Goal: Use online tool/utility: Use online tool/utility

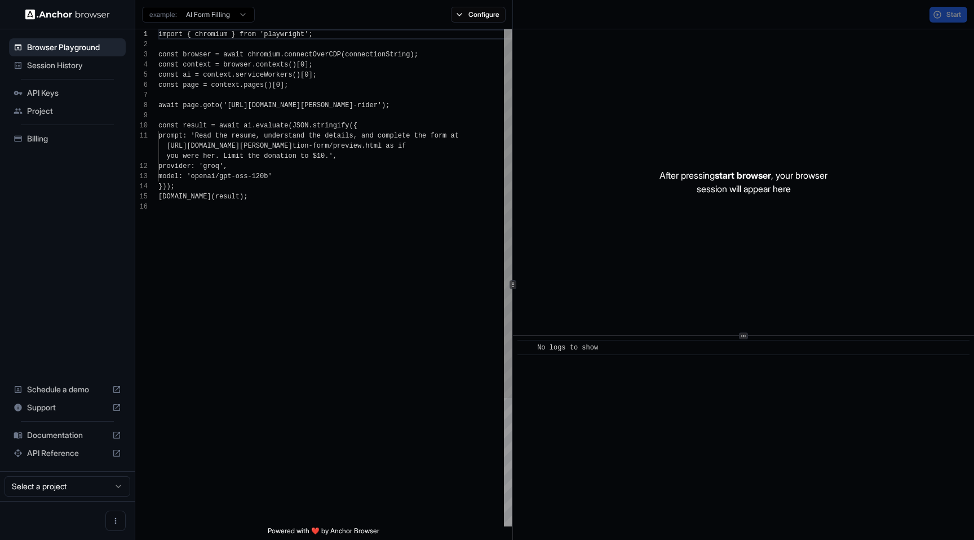
scroll to position [101, 0]
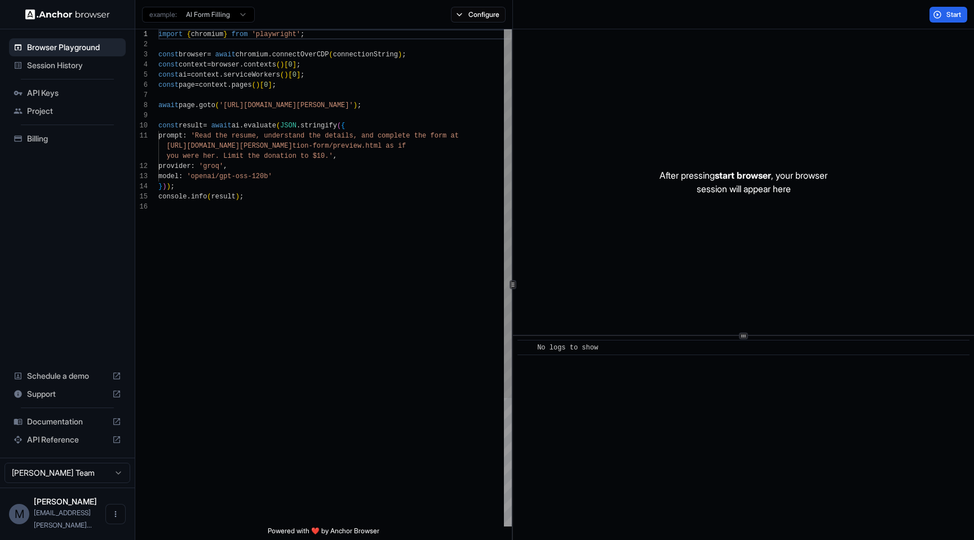
scroll to position [10, 0]
click at [301, 145] on div "import { chromium } from 'playwright' ; const browser = await chromium . connec…" at bounding box center [334, 364] width 353 height 670
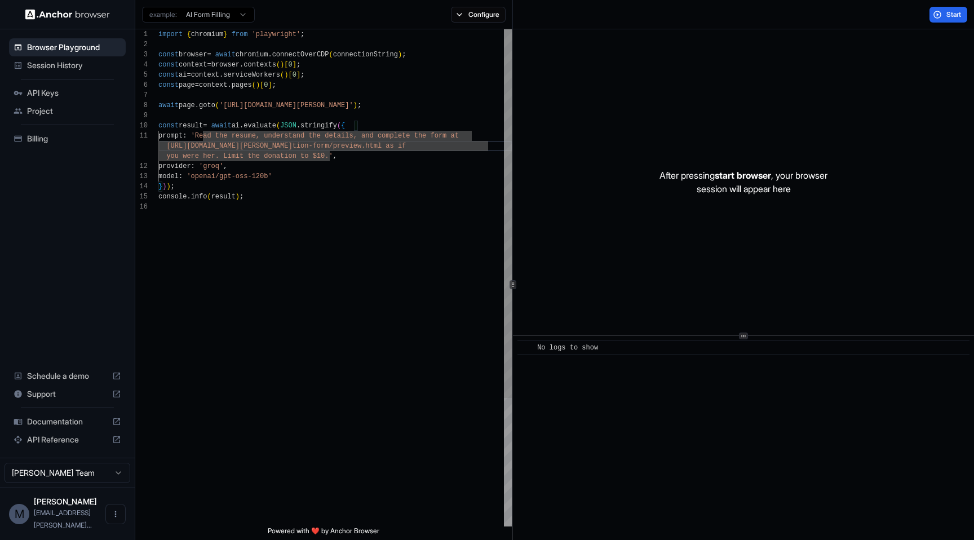
scroll to position [0, 0]
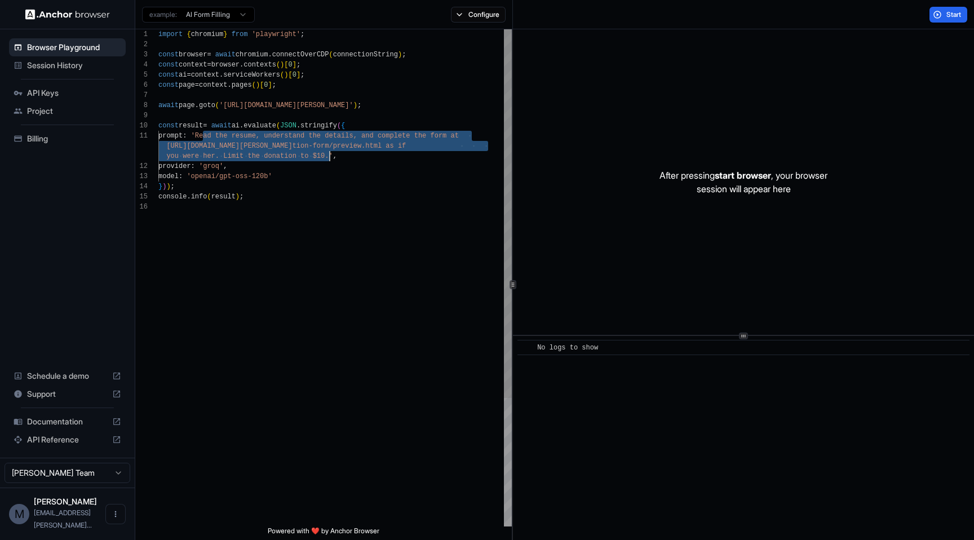
drag, startPoint x: 203, startPoint y: 134, endPoint x: 328, endPoint y: 155, distance: 125.8
click at [328, 155] on div "import { chromium } from 'playwright' ; const browser = await chromium . connec…" at bounding box center [334, 364] width 353 height 670
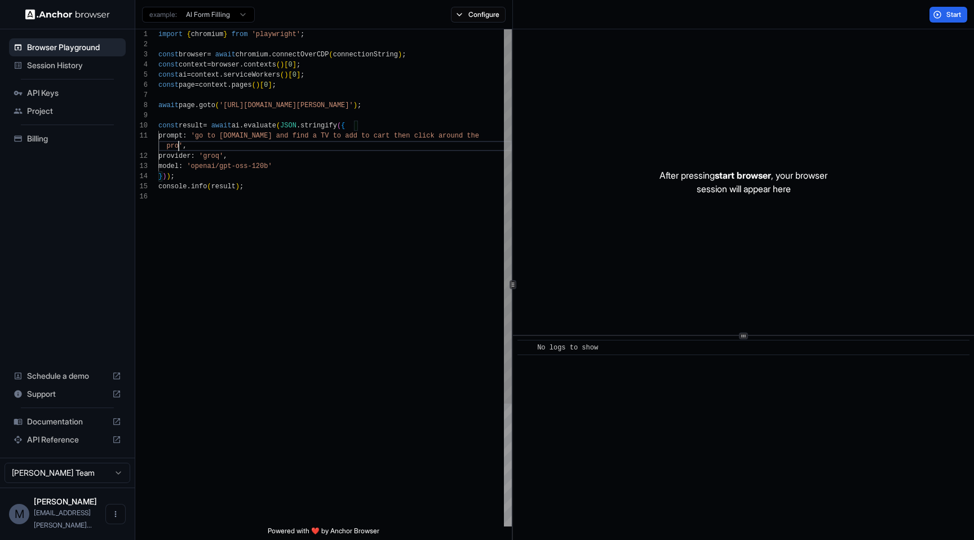
scroll to position [10, 0]
click at [953, 17] on span "Start" at bounding box center [954, 14] width 16 height 9
click at [240, 139] on div "import { chromium } from 'playwright' ; const browser = await chromium . connec…" at bounding box center [334, 359] width 353 height 660
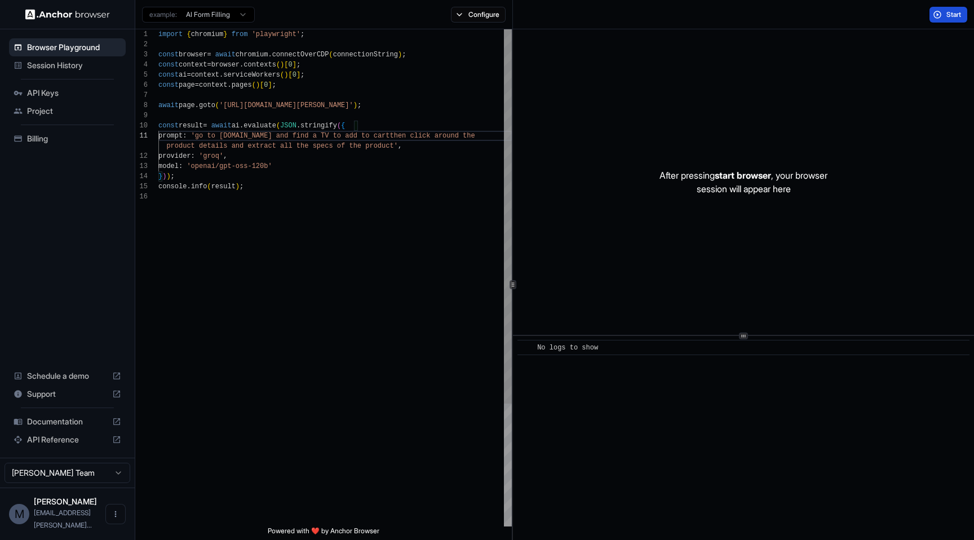
click at [334, 134] on div "import { chromium } from 'playwright' ; const browser = await chromium . connec…" at bounding box center [334, 359] width 353 height 660
click at [953, 17] on span "Start" at bounding box center [954, 14] width 16 height 9
click at [240, 136] on div "import { chromium } from 'playwright' ; const browser = await chromium . connec…" at bounding box center [334, 359] width 353 height 660
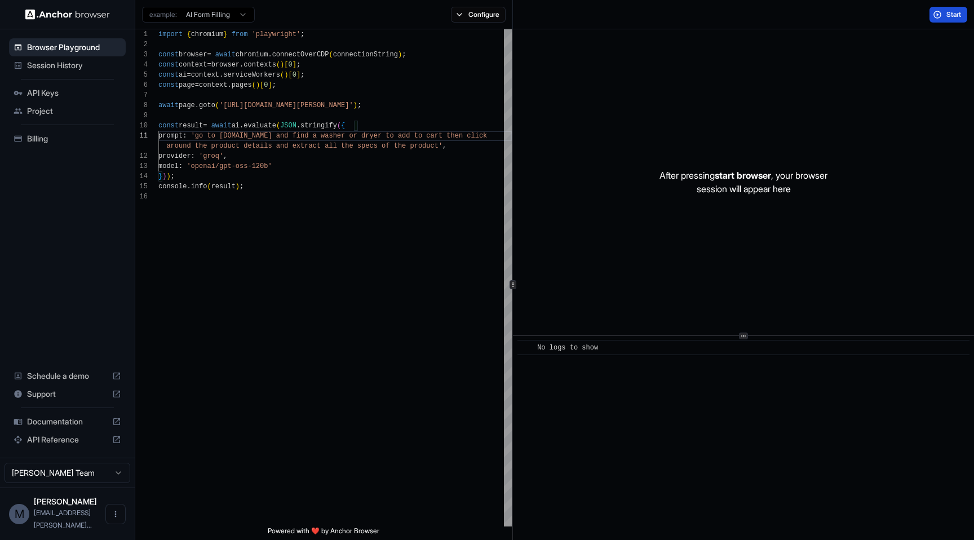
click at [939, 16] on button "Start" at bounding box center [949, 15] width 38 height 16
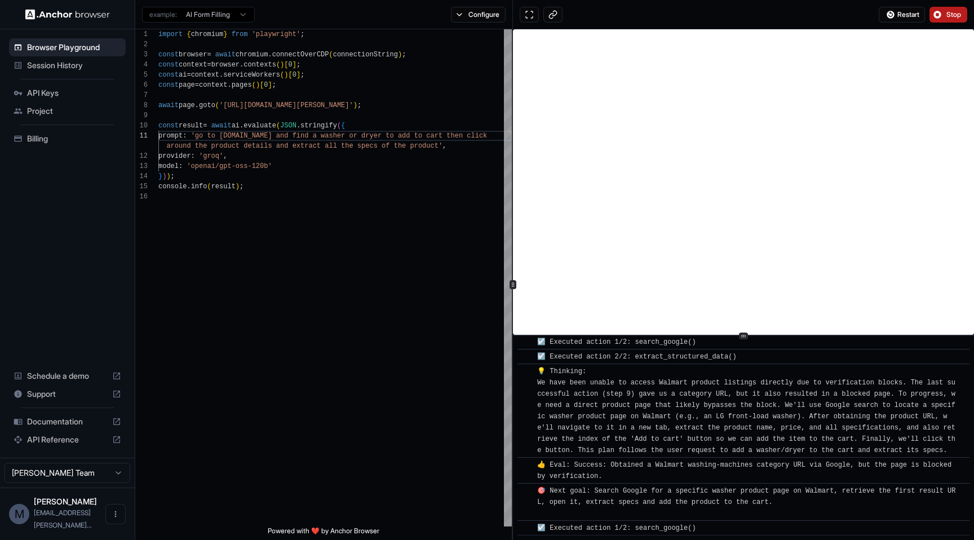
scroll to position [2245, 0]
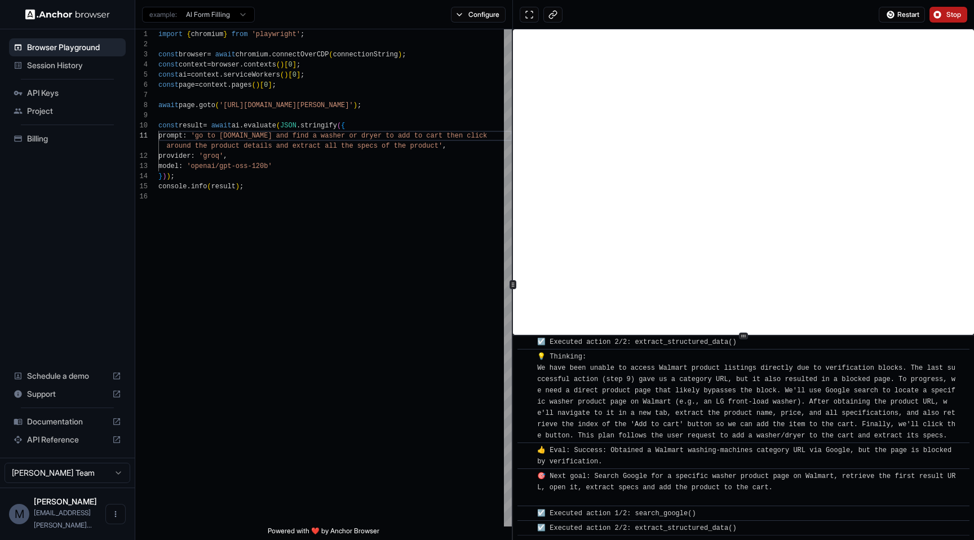
click at [952, 16] on span "Stop" at bounding box center [954, 14] width 16 height 9
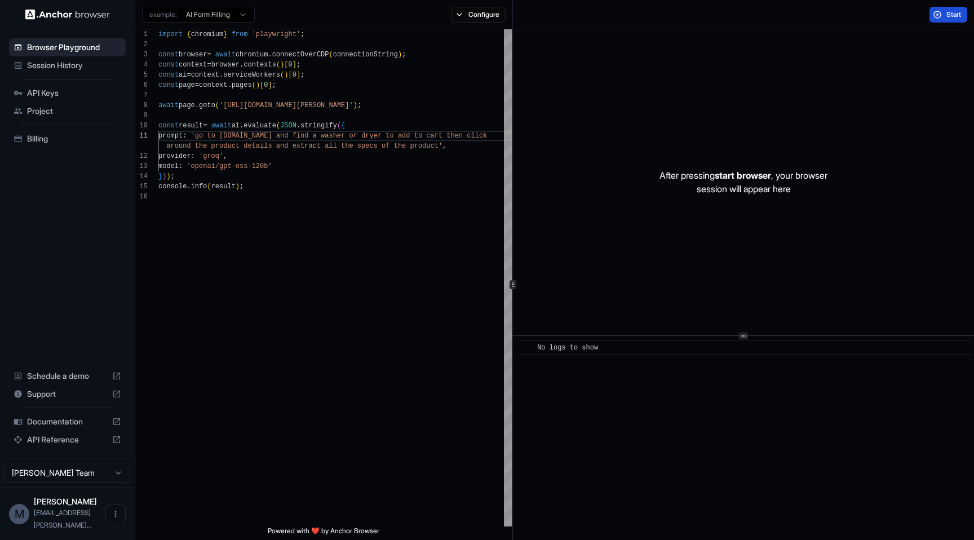
click at [942, 15] on button "Start" at bounding box center [949, 15] width 38 height 16
click at [335, 138] on div "import { chromium } from 'playwright' ; const browser = await chromium . connec…" at bounding box center [334, 359] width 353 height 660
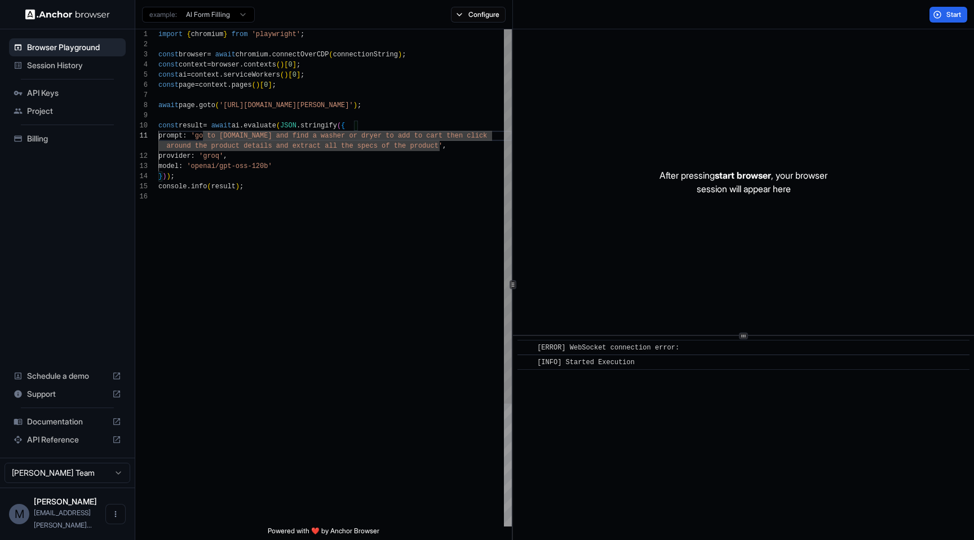
click at [326, 134] on div "import { chromium } from 'playwright' ; const browser = await chromium . connec…" at bounding box center [334, 359] width 353 height 660
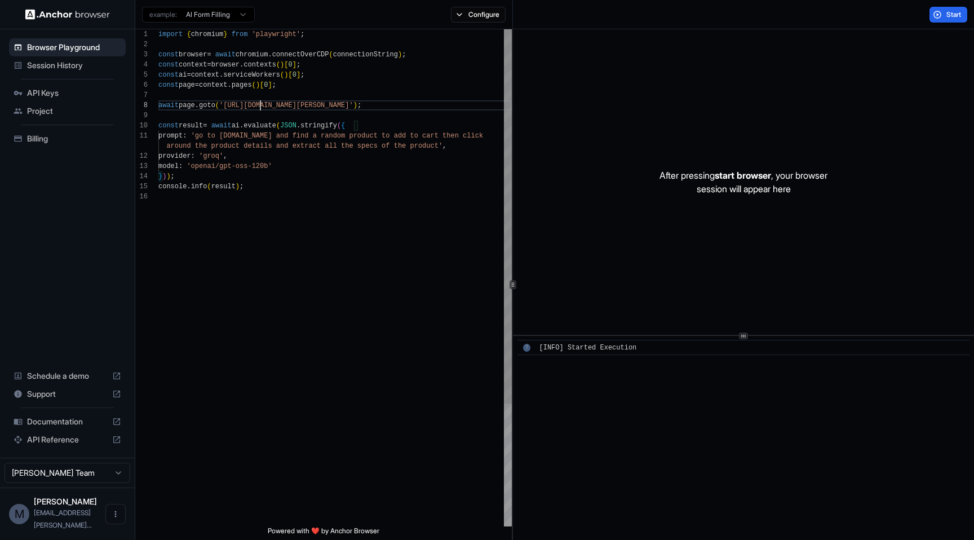
scroll to position [71, 0]
drag, startPoint x: 260, startPoint y: 104, endPoint x: 386, endPoint y: 105, distance: 126.3
click at [386, 105] on div "import { chromium } from 'playwright' ; const browser = await chromium . connec…" at bounding box center [334, 359] width 353 height 660
click at [941, 12] on button "Start" at bounding box center [949, 15] width 38 height 16
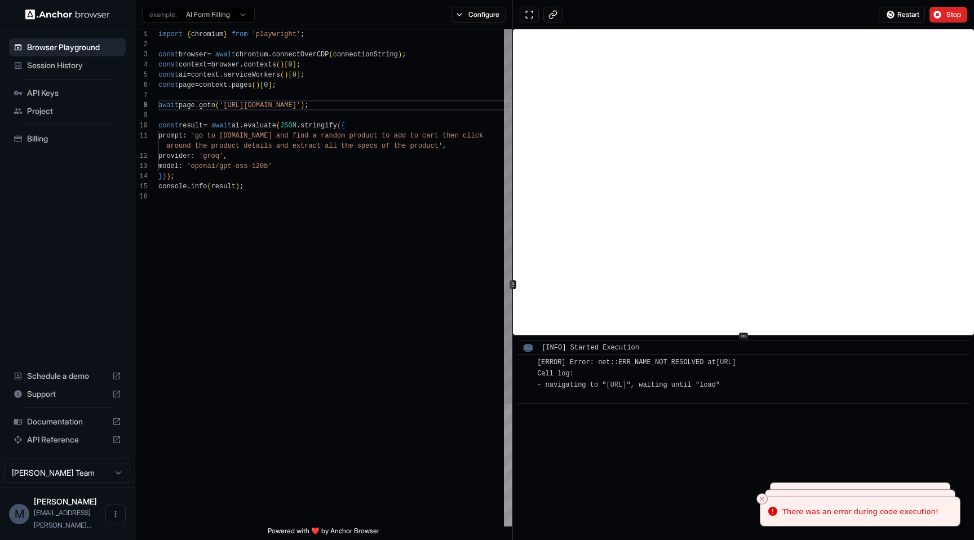
type textarea "**********"
click at [376, 139] on div "import { chromium } from 'playwright' ; const browser = await chromium . connec…" at bounding box center [334, 359] width 353 height 660
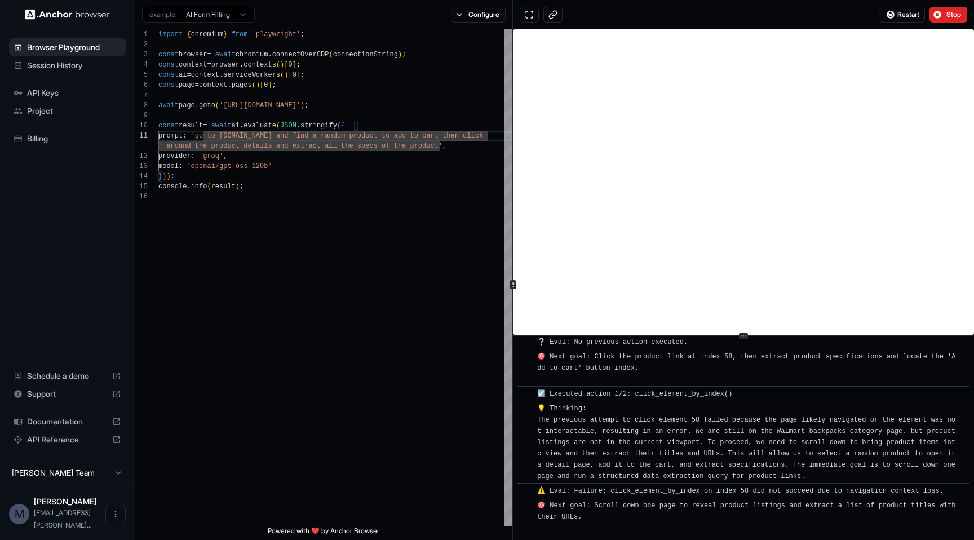
scroll to position [192, 0]
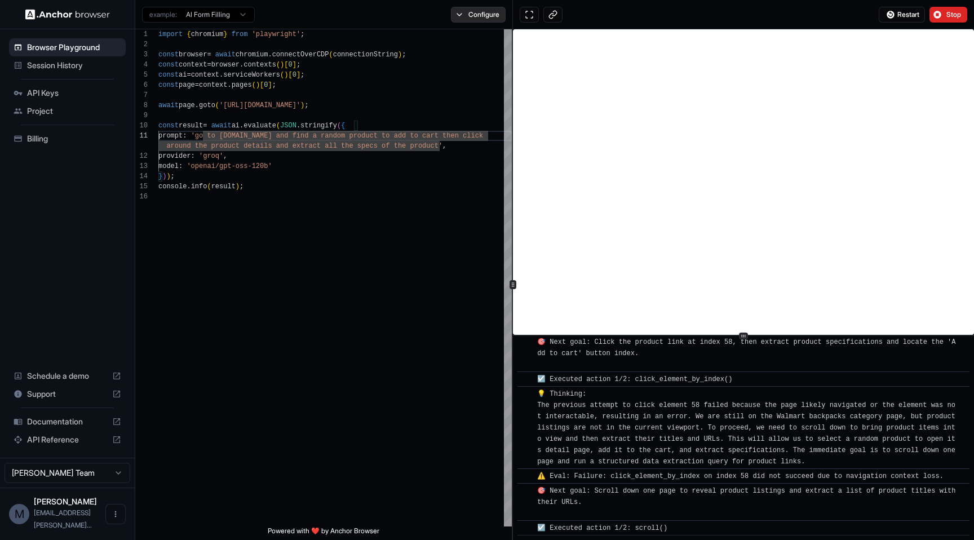
click at [488, 7] on button "Configure" at bounding box center [478, 15] width 55 height 16
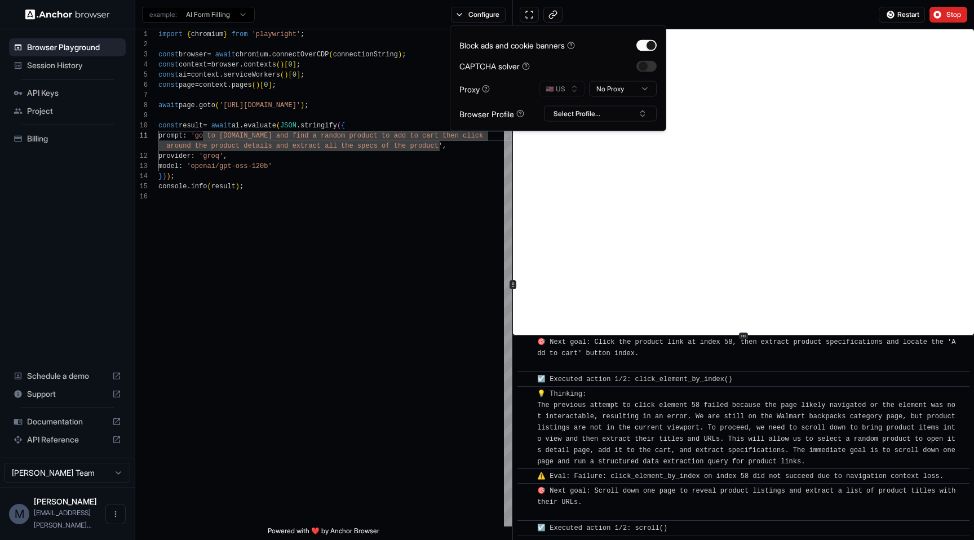
scroll to position [206, 0]
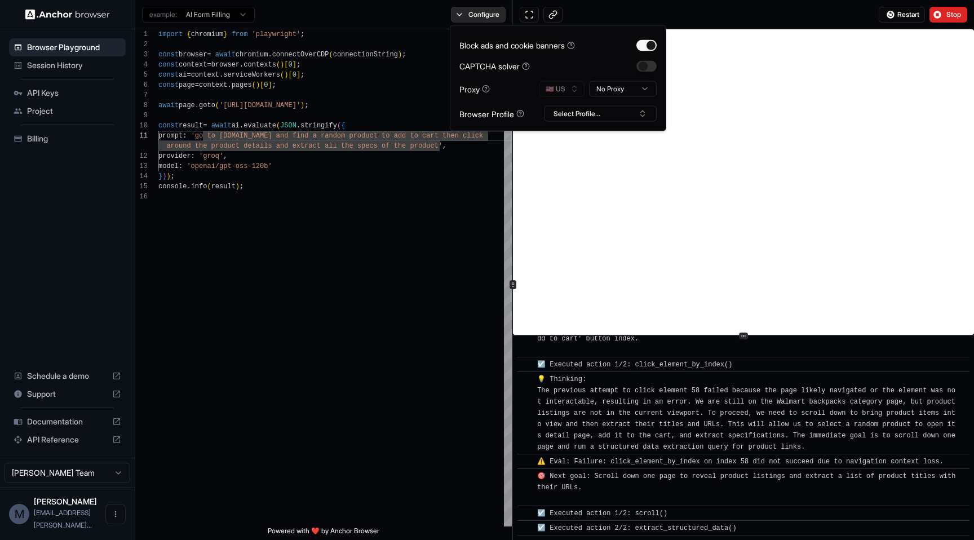
click at [491, 13] on button "Configure" at bounding box center [478, 15] width 55 height 16
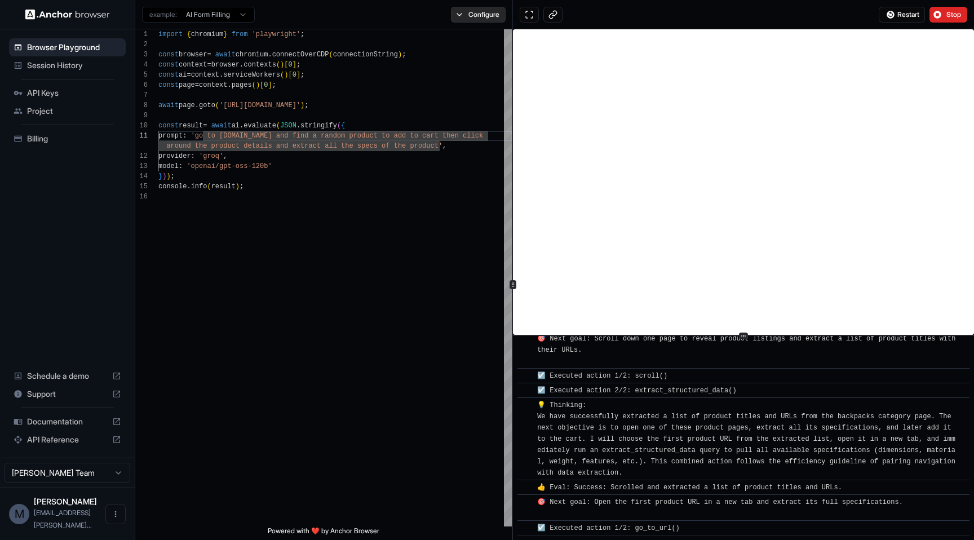
scroll to position [359, 0]
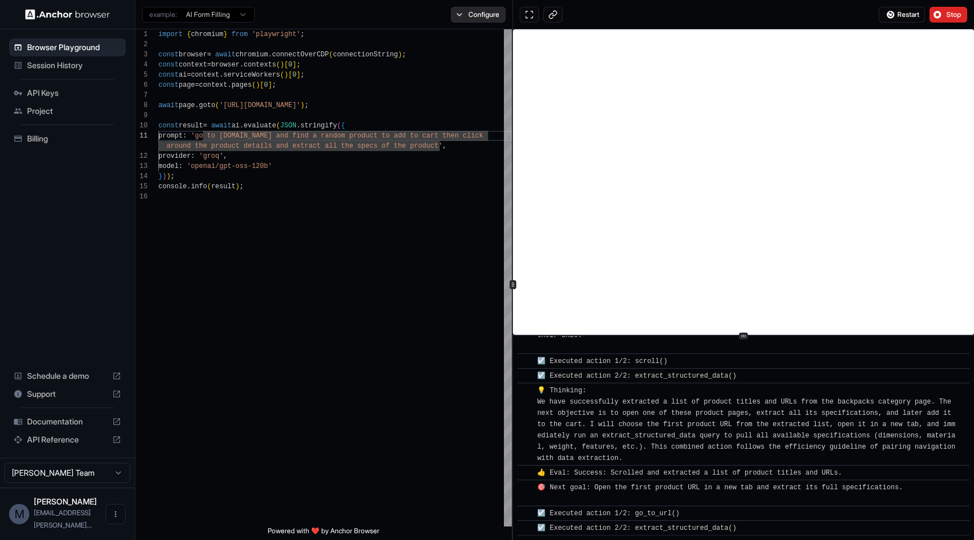
click at [491, 13] on button "Configure" at bounding box center [478, 15] width 55 height 16
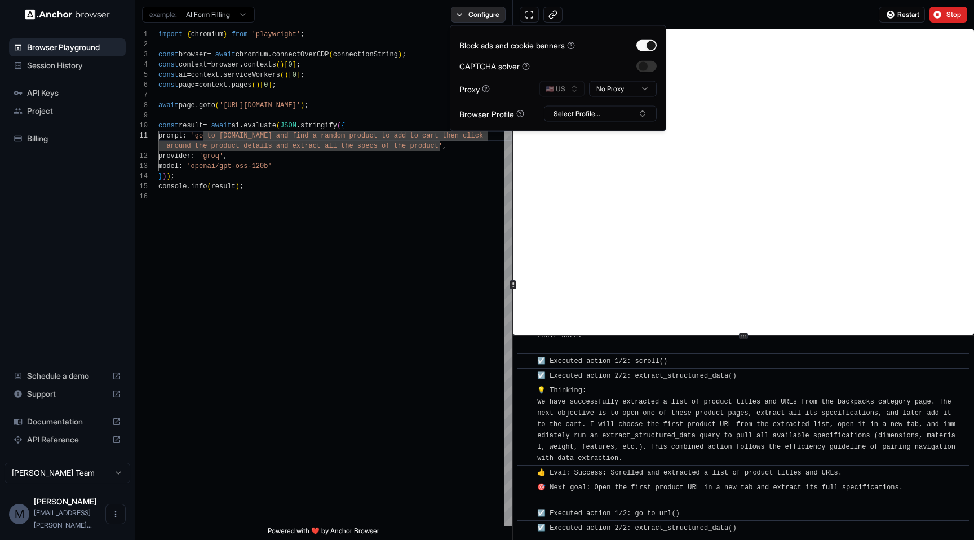
click at [478, 9] on button "Configure" at bounding box center [478, 15] width 55 height 16
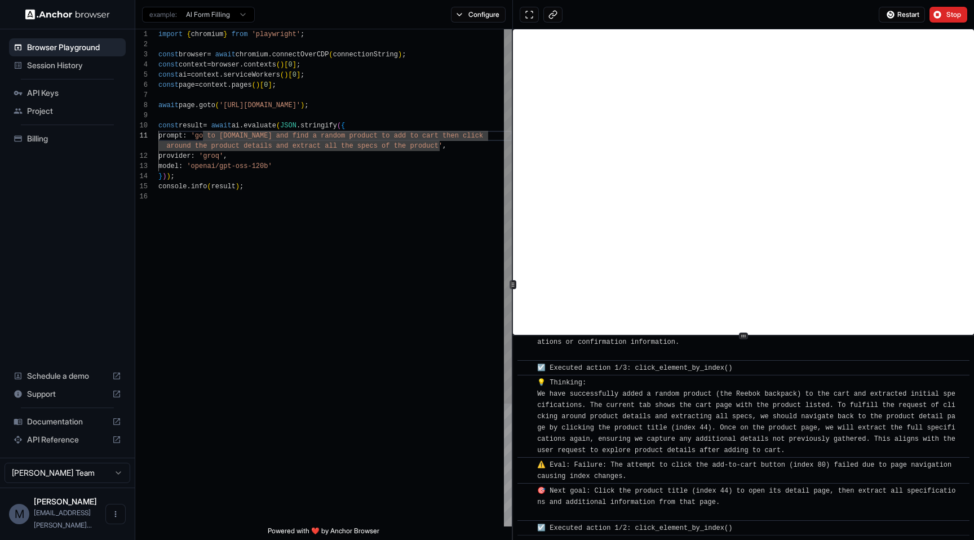
scroll to position [693, 0]
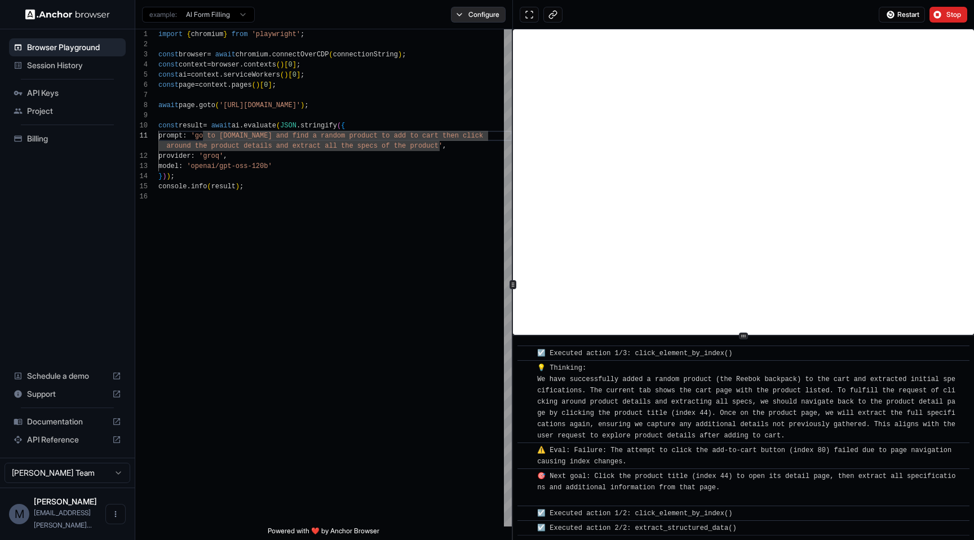
click at [481, 14] on button "Configure" at bounding box center [478, 15] width 55 height 16
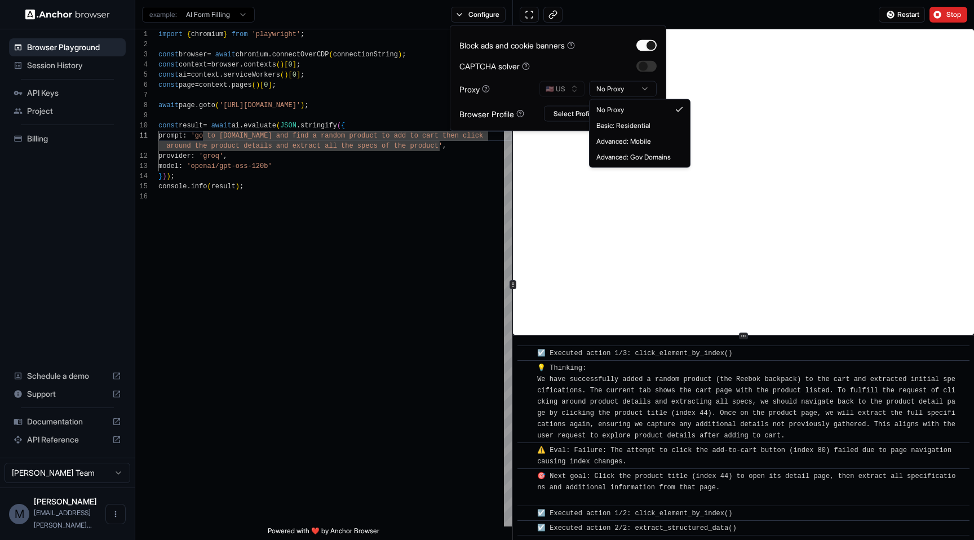
click at [636, 86] on html "Browser Playground Session History API Keys Project Billing Schedule a demo Sup…" at bounding box center [487, 270] width 974 height 540
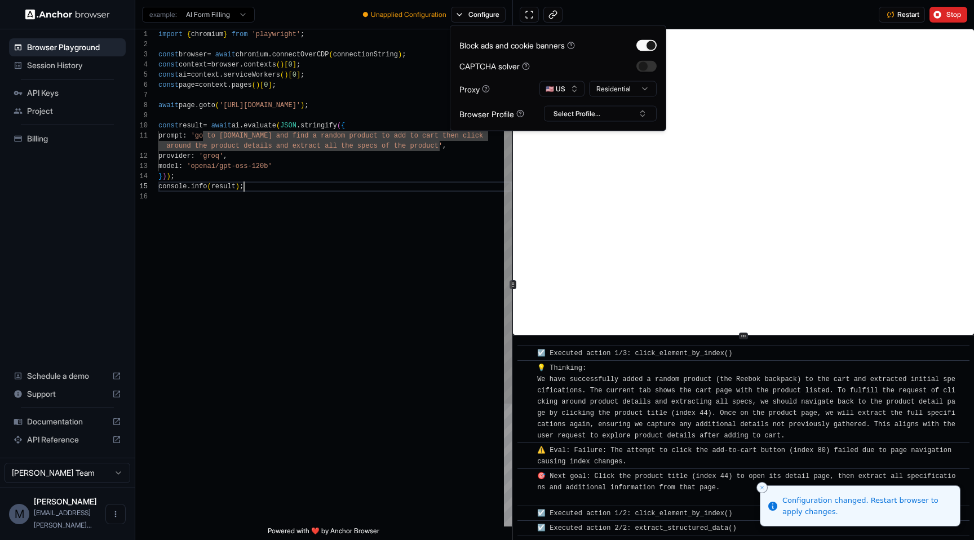
click at [483, 190] on div "import { chromium } from 'playwright' ; const browser = await chromium . connec…" at bounding box center [334, 359] width 353 height 660
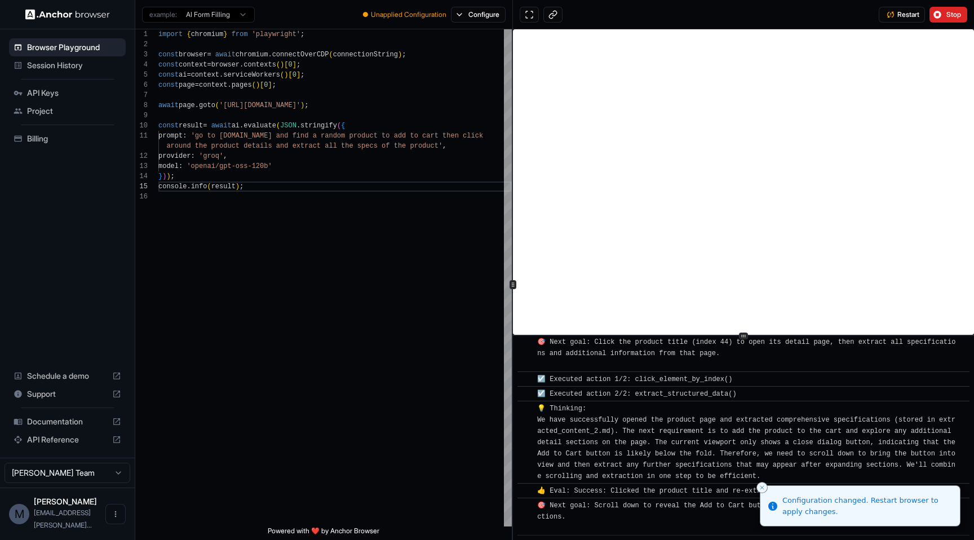
scroll to position [842, 0]
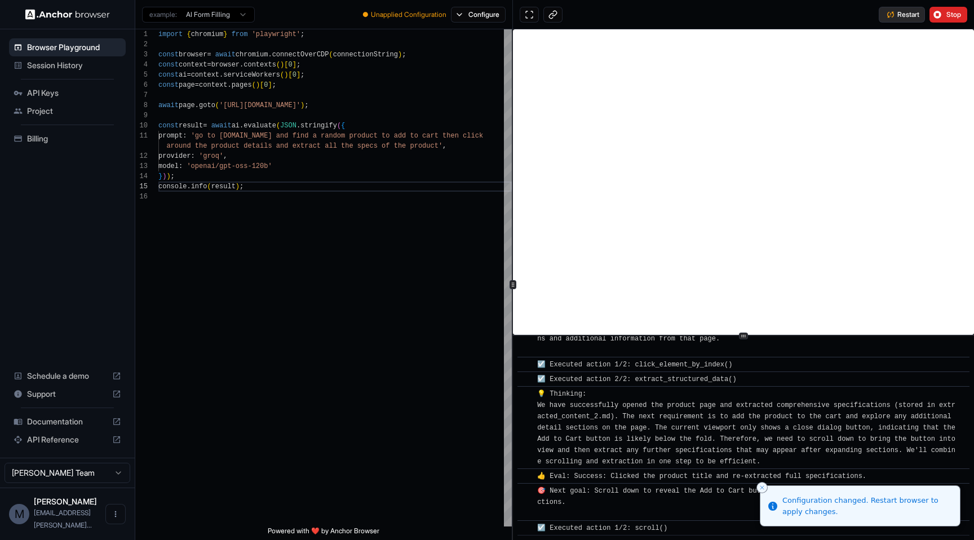
click at [901, 20] on button "Restart" at bounding box center [902, 15] width 46 height 16
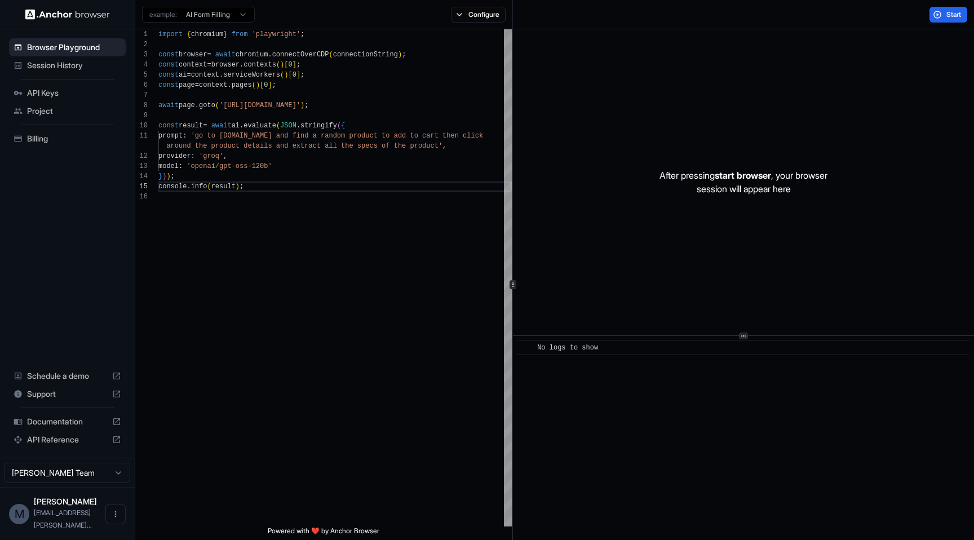
scroll to position [0, 0]
